Goal: Task Accomplishment & Management: Manage account settings

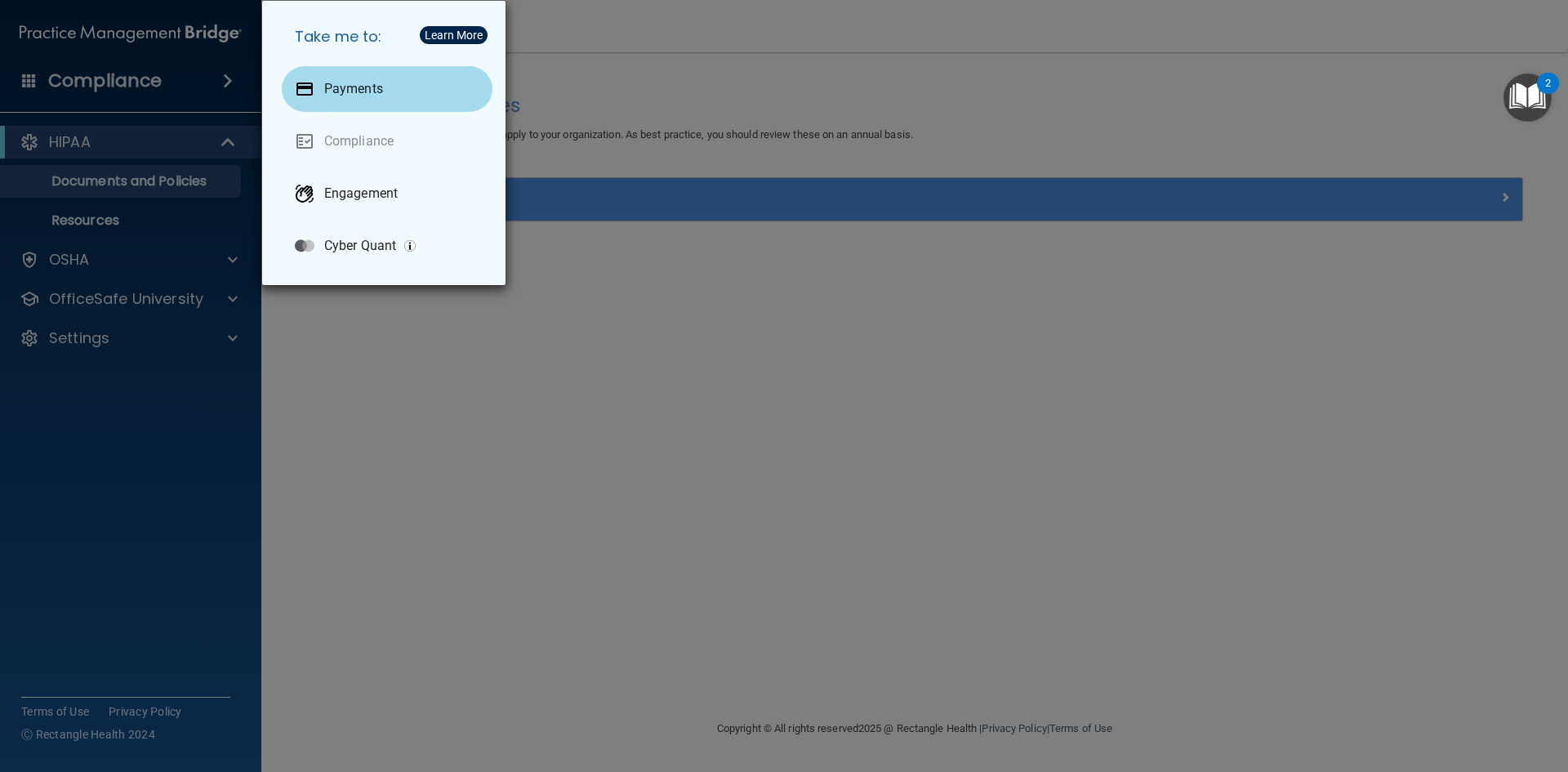
click at [355, 87] on p "Payments" at bounding box center [354, 89] width 59 height 16
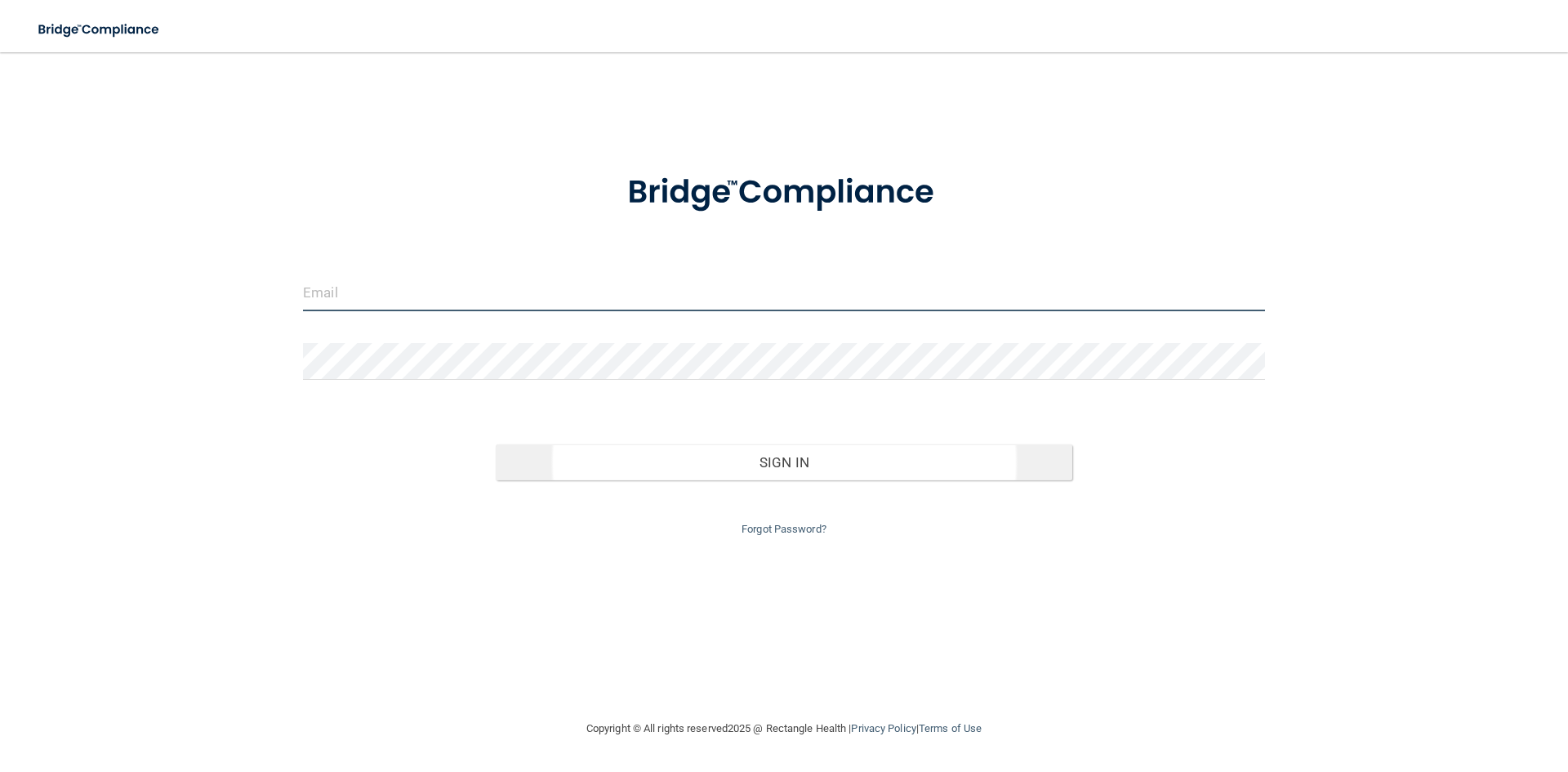
type input "[EMAIL_ADDRESS][DOMAIN_NAME]"
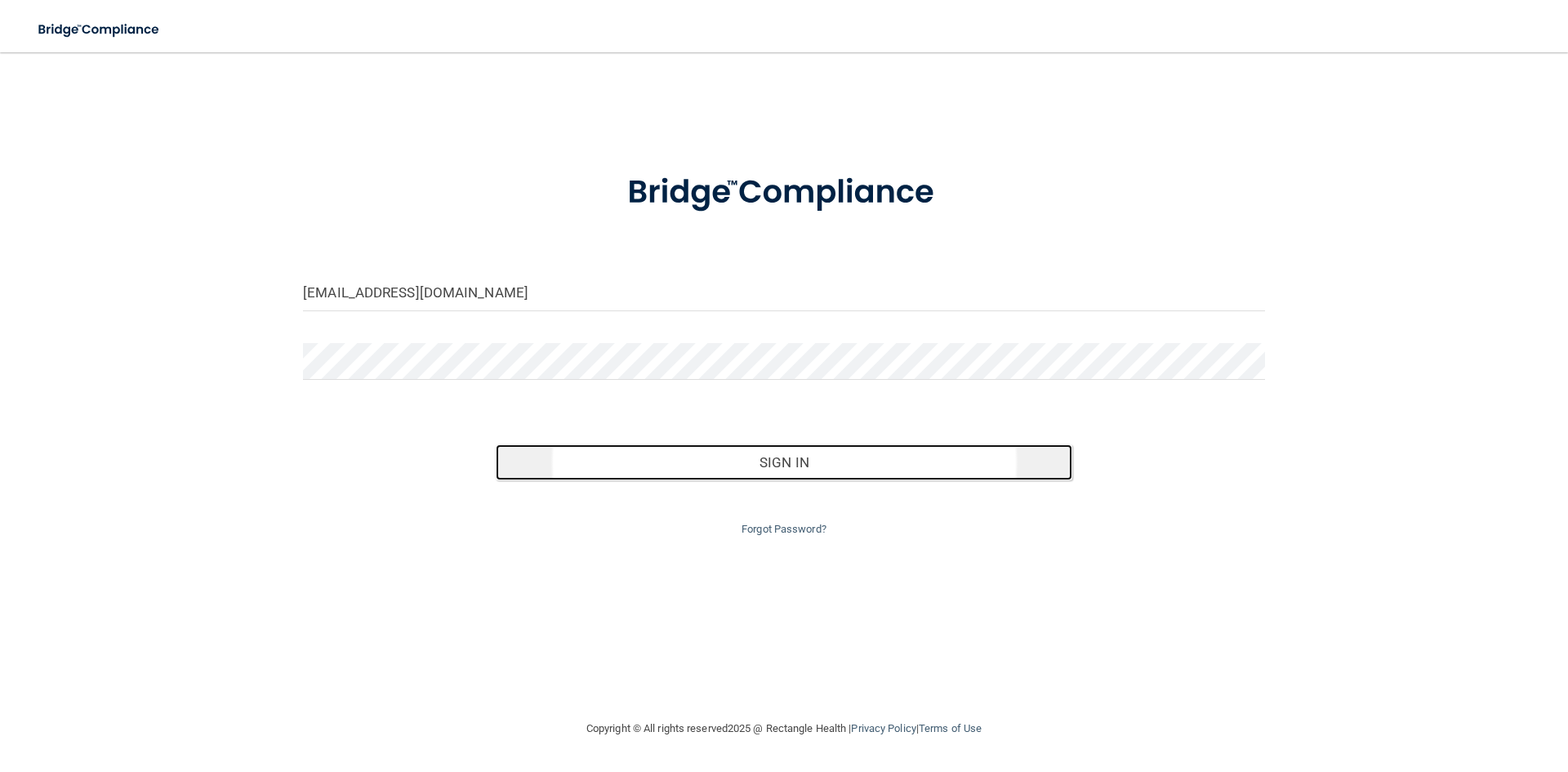
click at [798, 466] on button "Sign In" at bounding box center [784, 463] width 578 height 36
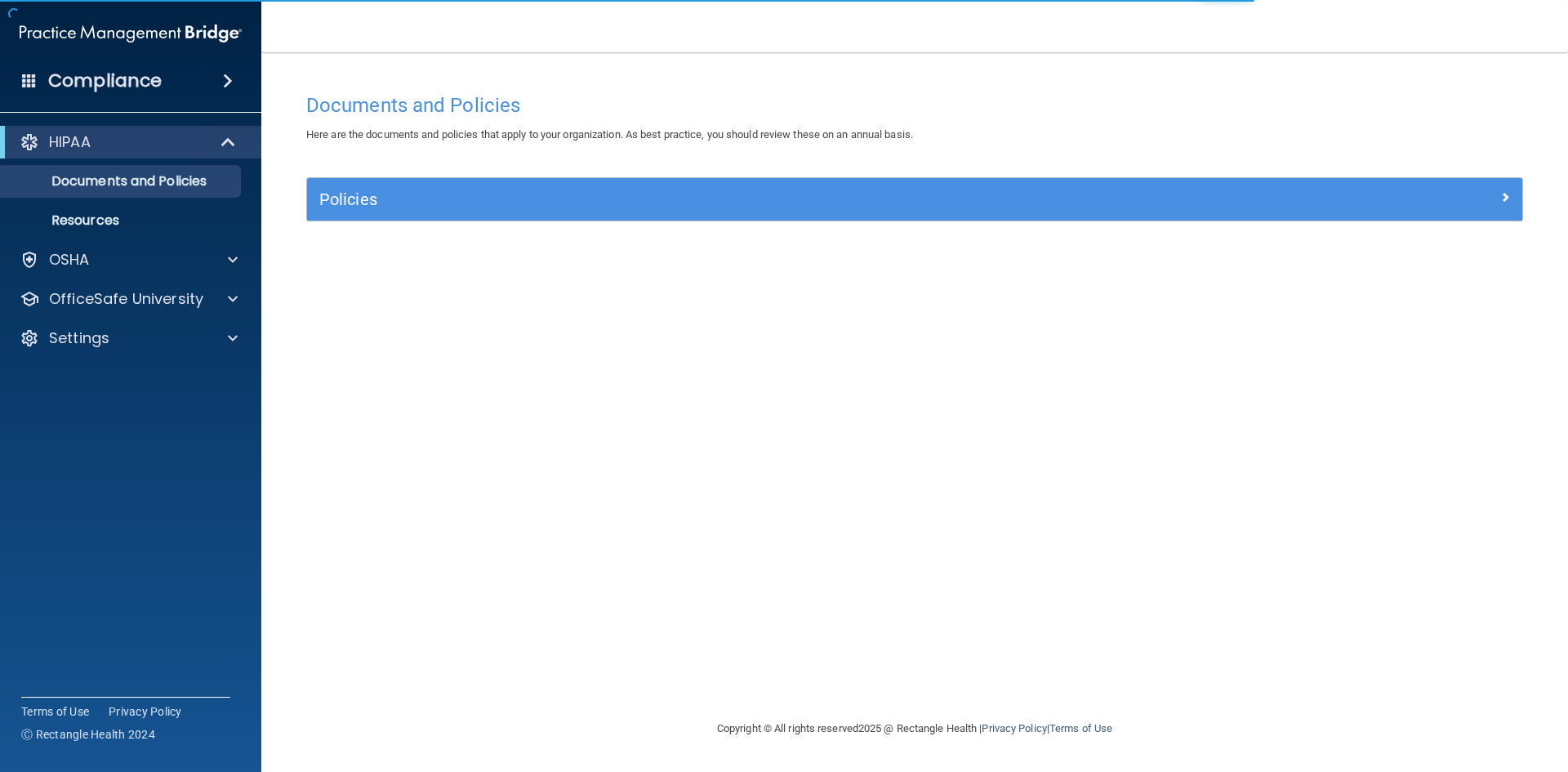
click at [223, 81] on span at bounding box center [227, 81] width 9 height 20
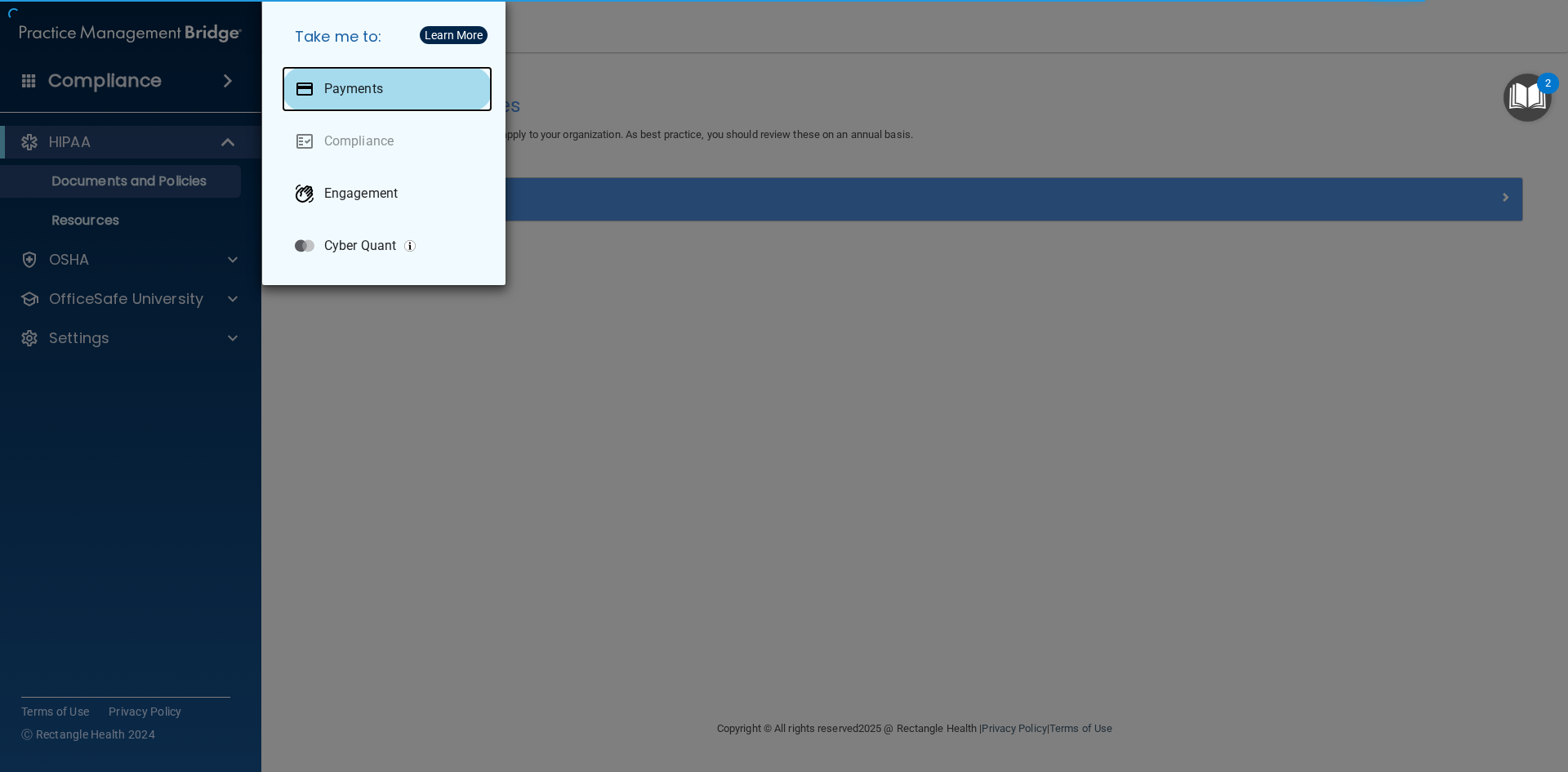
click at [370, 85] on p "Payments" at bounding box center [354, 89] width 59 height 16
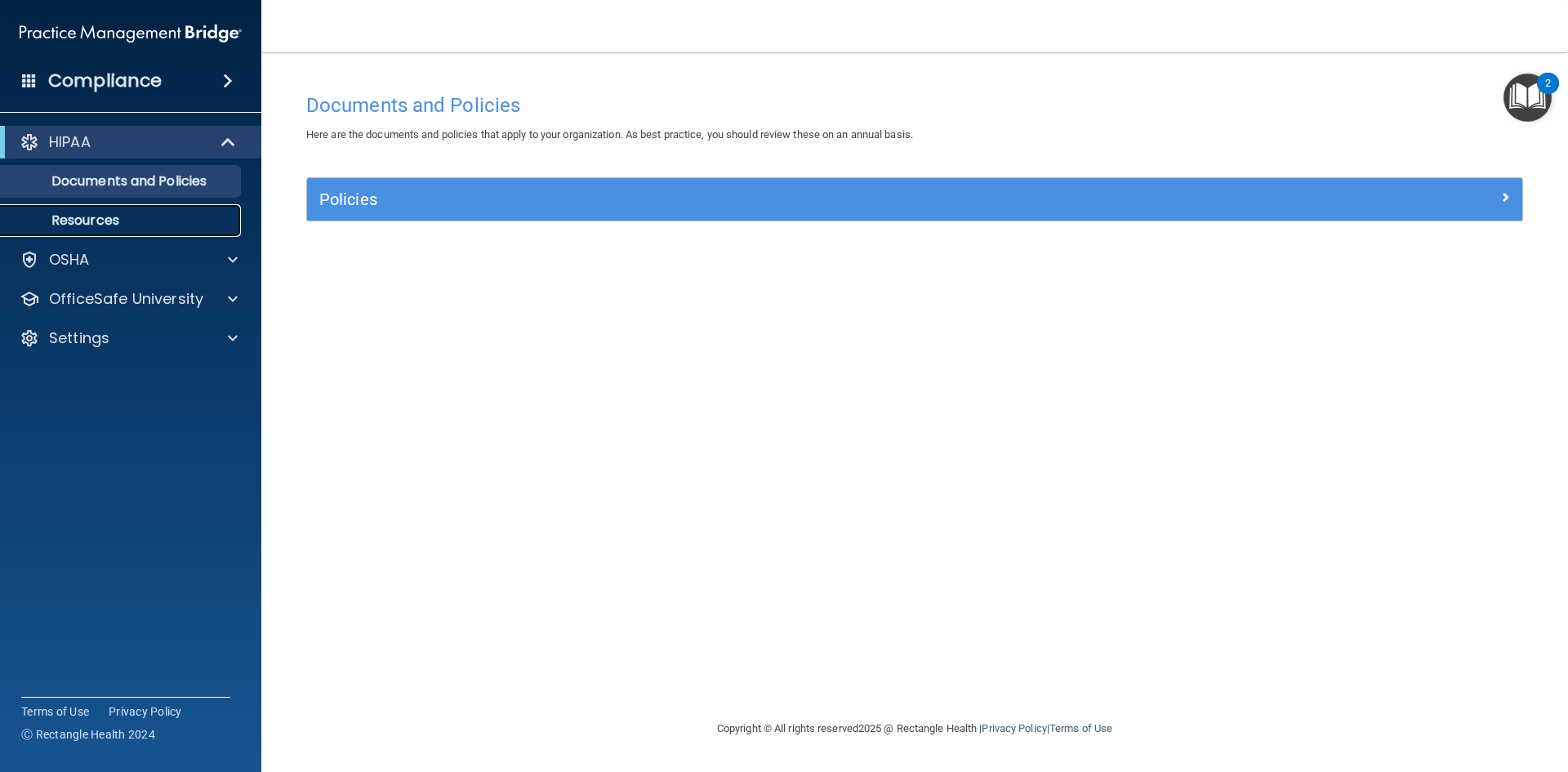
click at [144, 224] on p "Resources" at bounding box center [121, 221] width 223 height 16
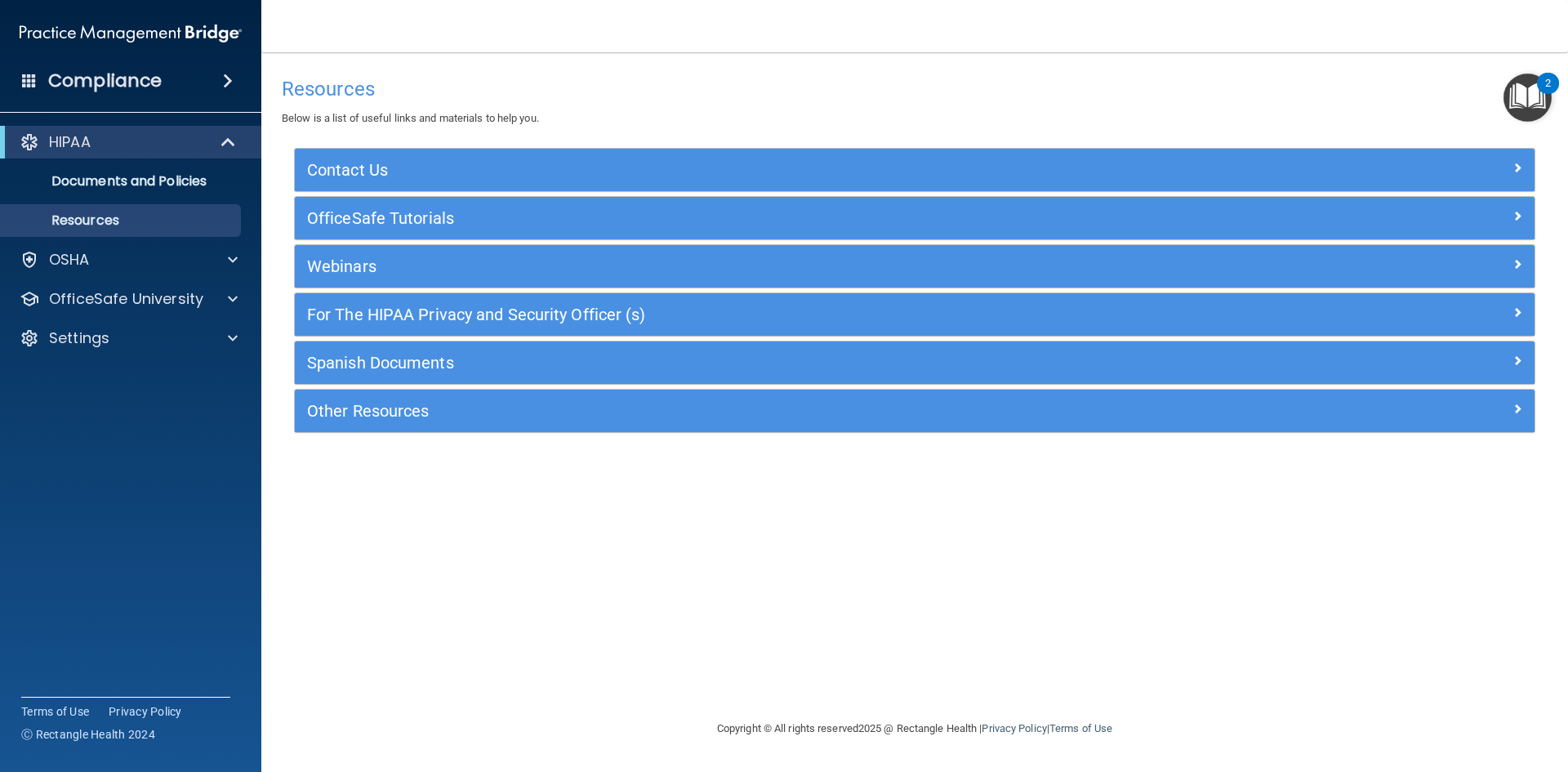
click at [225, 72] on span at bounding box center [227, 81] width 9 height 20
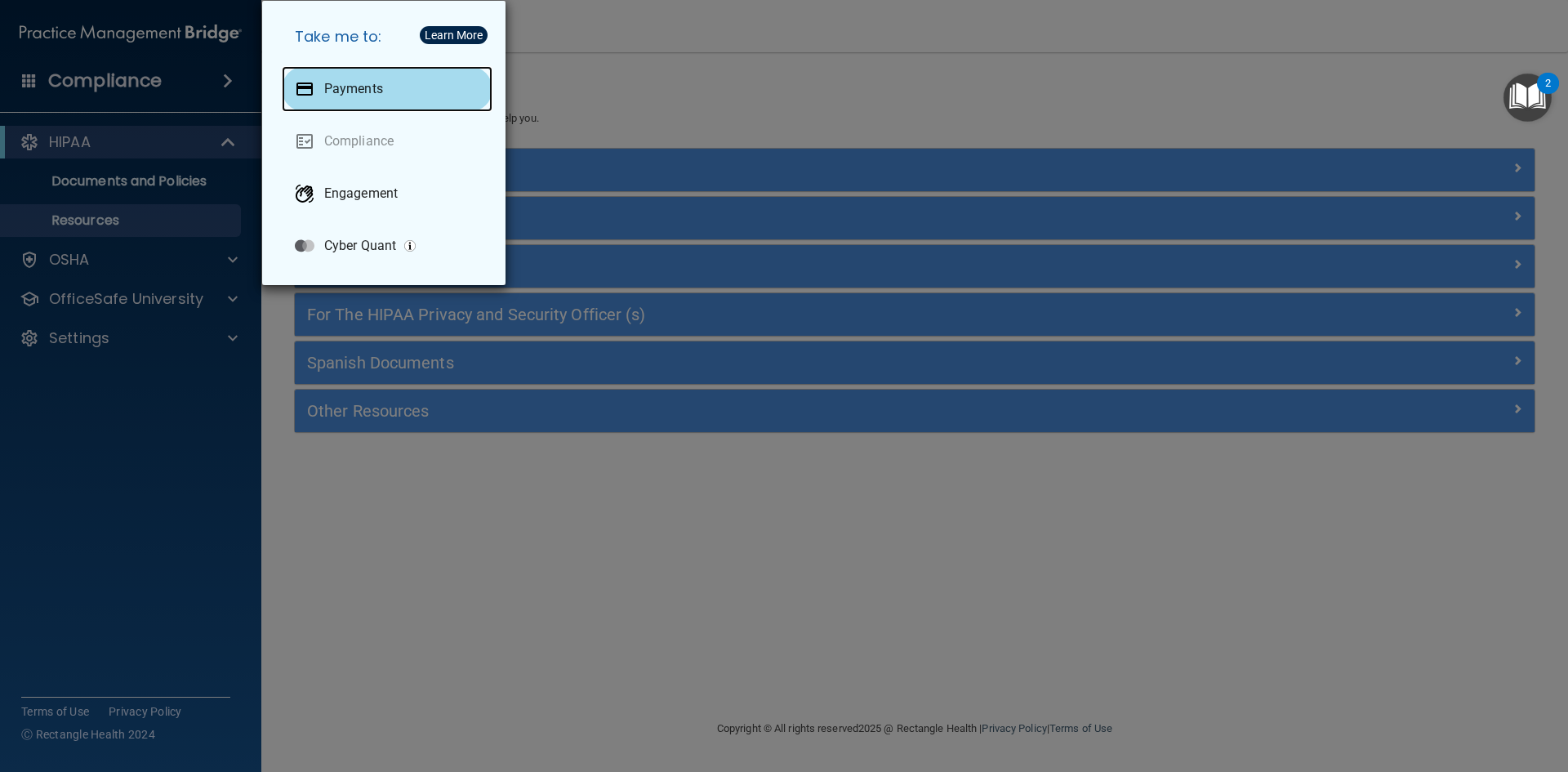
click at [355, 87] on p "Payments" at bounding box center [354, 89] width 59 height 16
